Goal: Task Accomplishment & Management: Manage account settings

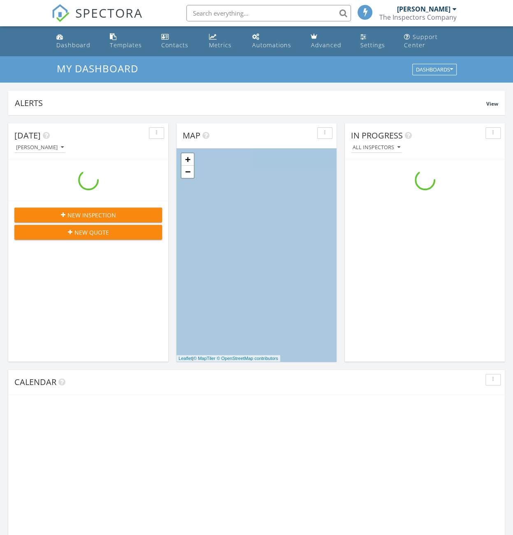
scroll to position [761, 525]
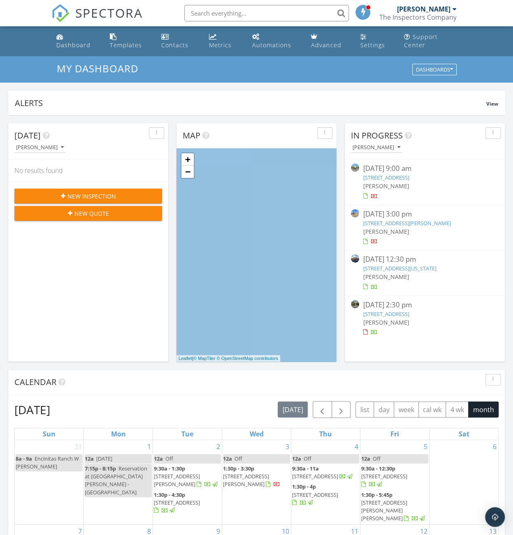
click at [409, 180] on link "2400 Alpine Blvd 123, Alpine, CA 91901" at bounding box center [386, 177] width 46 height 7
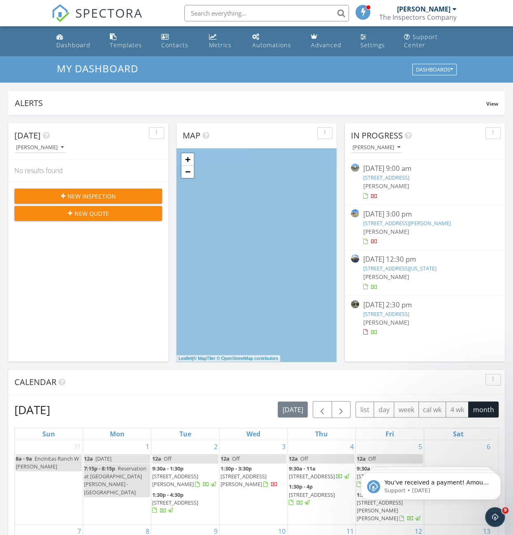
scroll to position [0, 0]
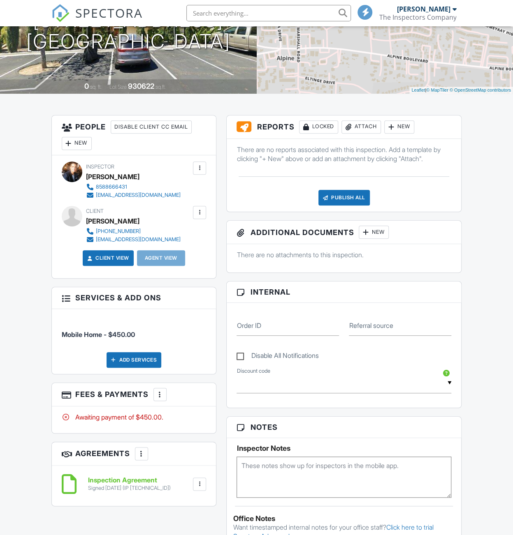
scroll to position [329, 0]
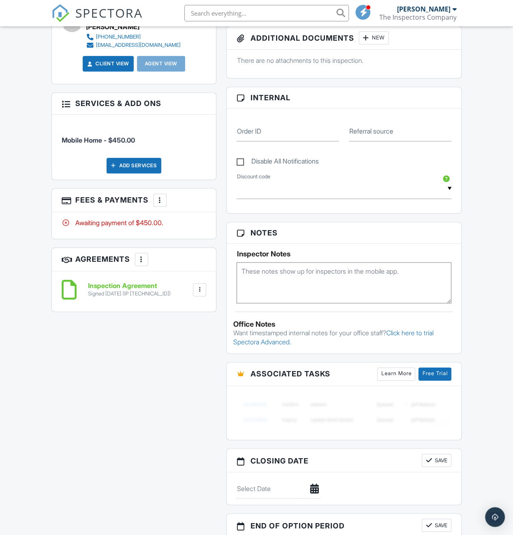
click at [162, 204] on div at bounding box center [160, 200] width 8 height 8
drag, startPoint x: 194, startPoint y: 296, endPoint x: 185, endPoint y: 298, distance: 9.4
click at [194, 292] on div "Paid In Full" at bounding box center [201, 287] width 79 height 10
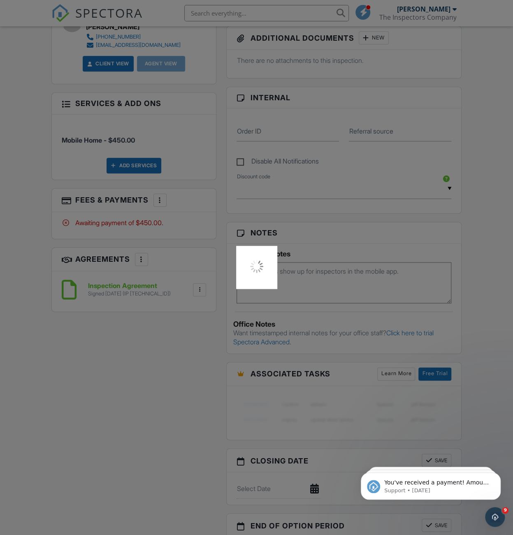
scroll to position [0, 0]
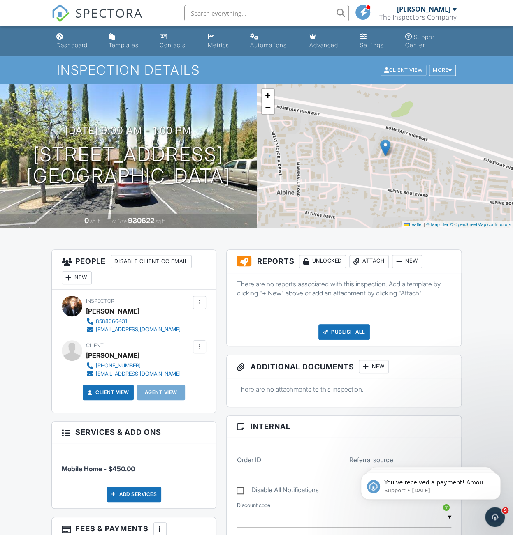
click at [372, 261] on div "Attach" at bounding box center [368, 261] width 39 height 13
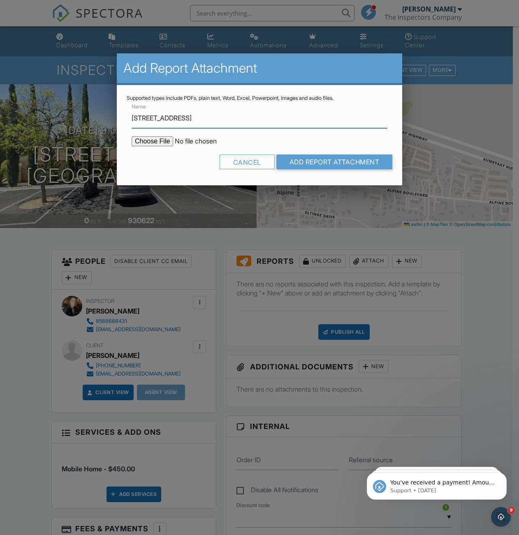
type input "[STREET_ADDRESS]"
click at [164, 138] on input "file" at bounding box center [202, 141] width 140 height 10
type input "C:\fakepath\2400_Alpine_Blvd_123_9-25-25.pdf"
click at [324, 164] on input "Add Report Attachment" at bounding box center [334, 162] width 116 height 15
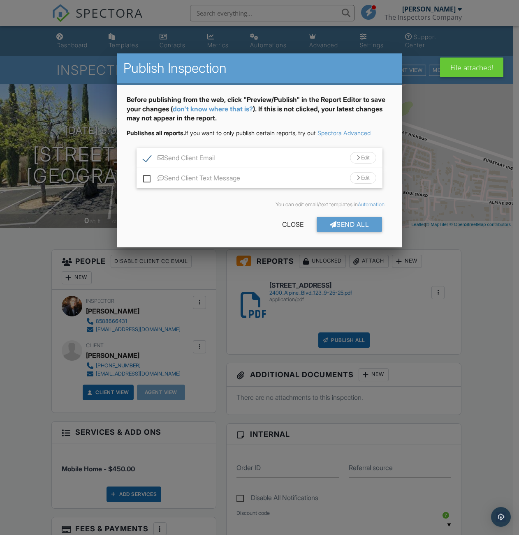
click at [145, 176] on label "Send Client Text Message" at bounding box center [191, 179] width 97 height 10
click at [145, 176] on input "Send Client Text Message" at bounding box center [145, 173] width 5 height 5
checkbox input "true"
click at [354, 220] on div "Send All" at bounding box center [350, 224] width 66 height 15
